Goal: Transaction & Acquisition: Purchase product/service

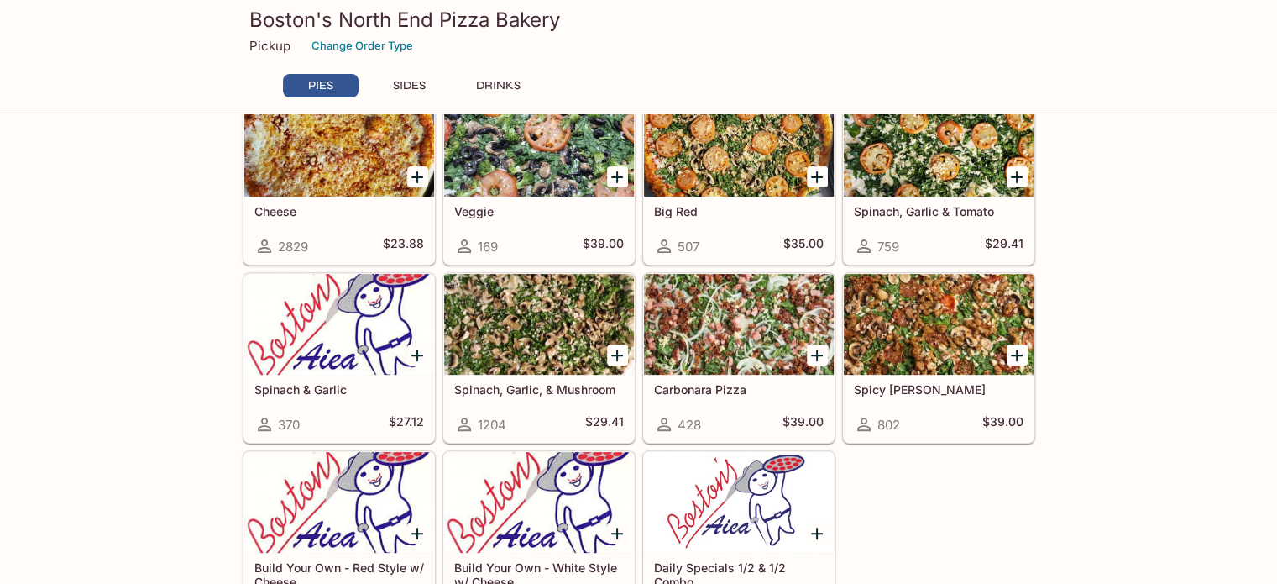
scroll to position [531, 0]
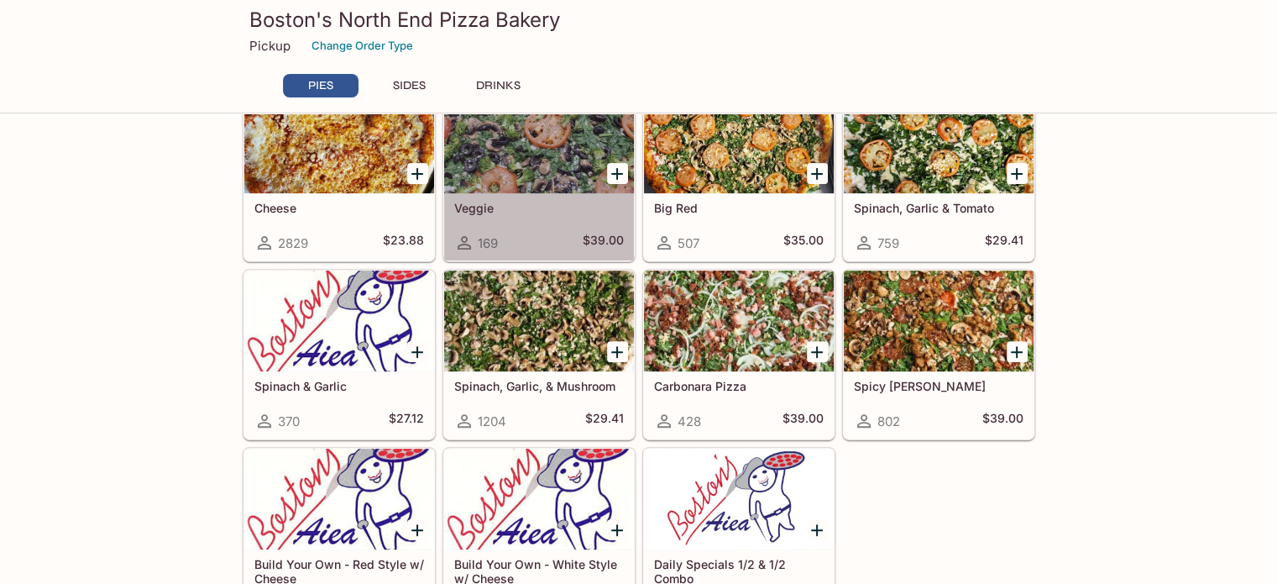
click at [569, 155] on div at bounding box center [539, 142] width 190 height 101
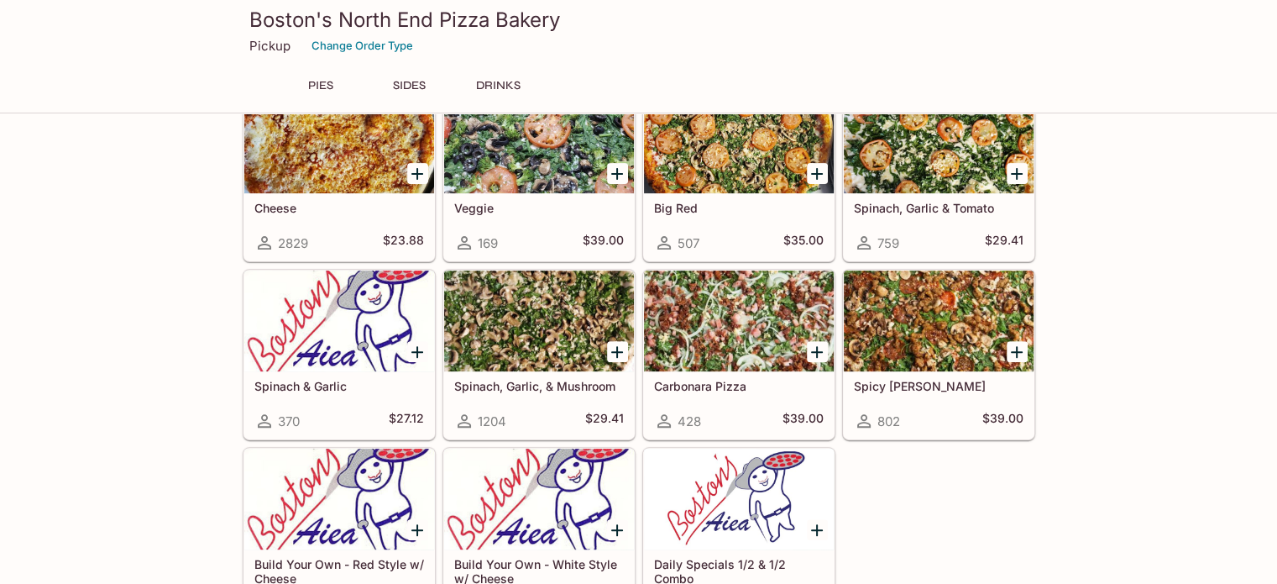
scroll to position [524, 0]
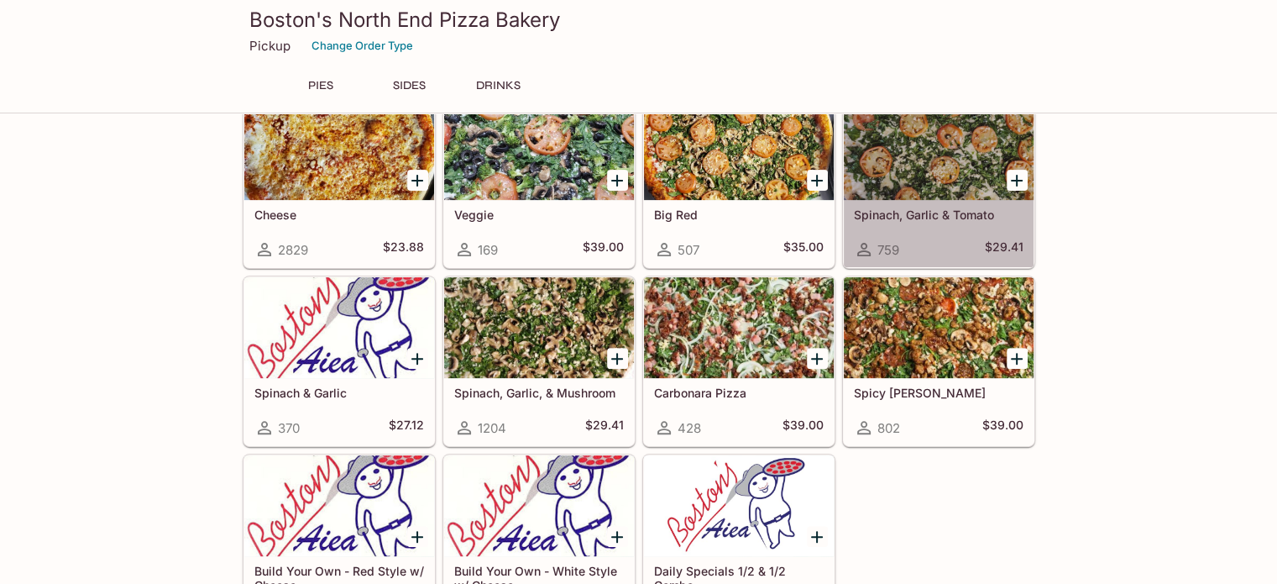
click at [914, 164] on div at bounding box center [939, 149] width 190 height 101
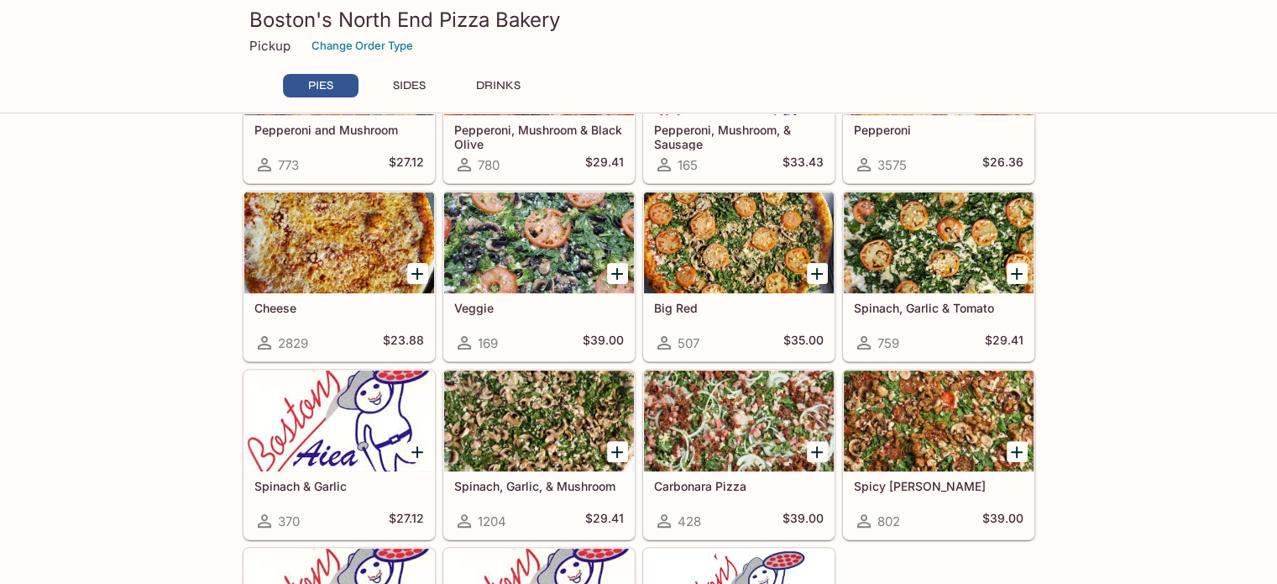
scroll to position [421, 0]
